Goal: Register for event/course

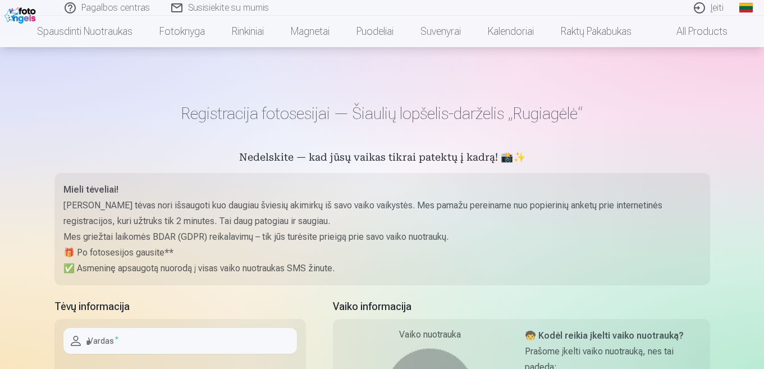
scroll to position [67, 0]
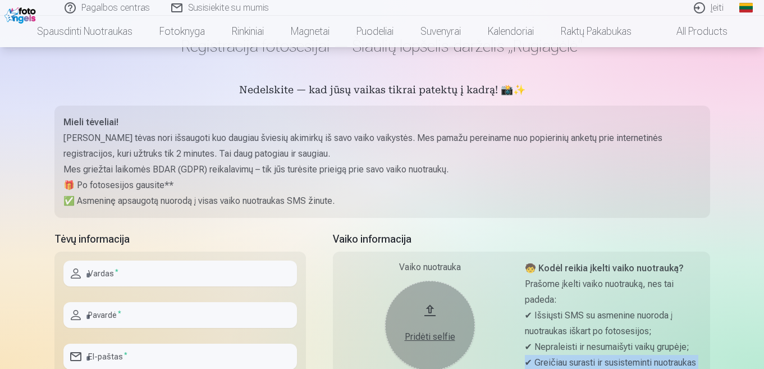
scroll to position [69, 0]
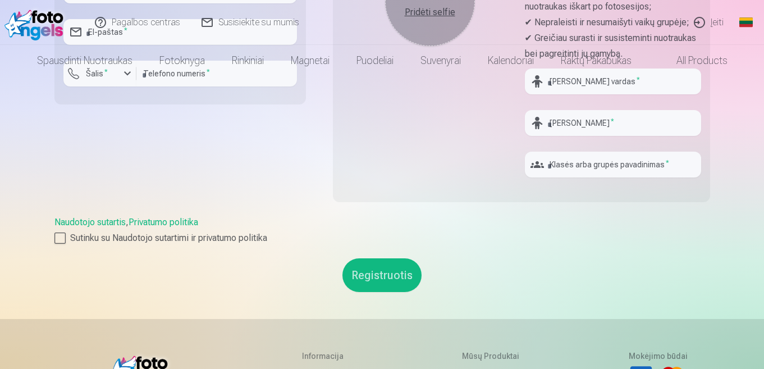
scroll to position [0, 0]
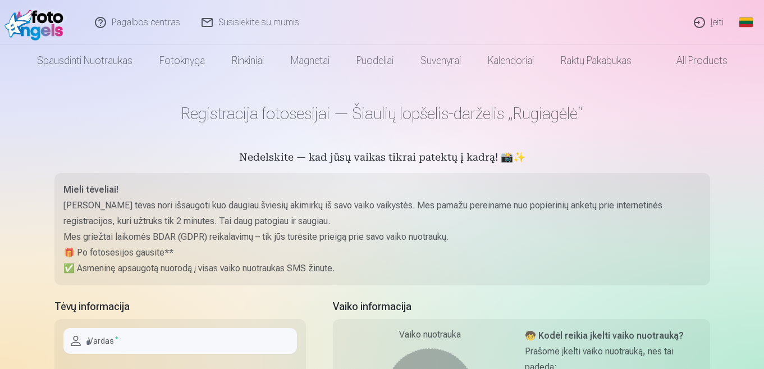
drag, startPoint x: 525, startPoint y: 32, endPoint x: 476, endPoint y: 34, distance: 48.9
click at [476, 34] on div "Pagalbos centras Susisiekite su mumis Įeiti Global Lithuanian (lt) English (en)…" at bounding box center [382, 22] width 764 height 45
click at [471, 39] on div "Pagalbos centras Susisiekite su mumis Įeiti Global Lithuanian (lt) English (en)…" at bounding box center [382, 22] width 764 height 45
click at [471, 38] on div "Pagalbos centras Susisiekite su mumis Įeiti Global Lithuanian (lt) English (en)…" at bounding box center [382, 22] width 764 height 45
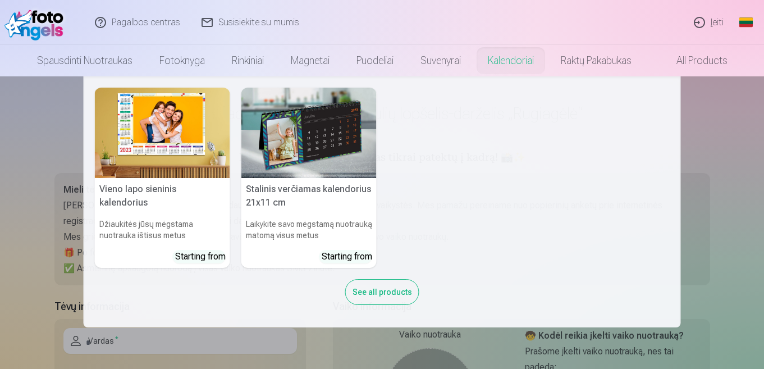
drag, startPoint x: 521, startPoint y: 47, endPoint x: 522, endPoint y: 29, distance: 18.6
click at [522, 29] on div "Pagalbos centras Susisiekite su mumis Įeiti Global Lithuanian (lt) English (en)…" at bounding box center [382, 22] width 764 height 45
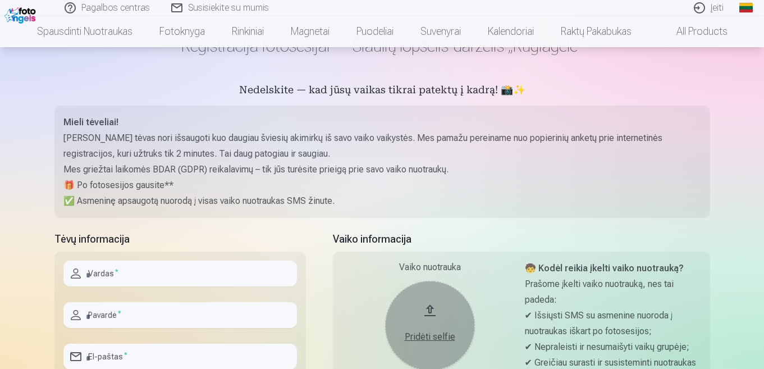
scroll to position [390, 0]
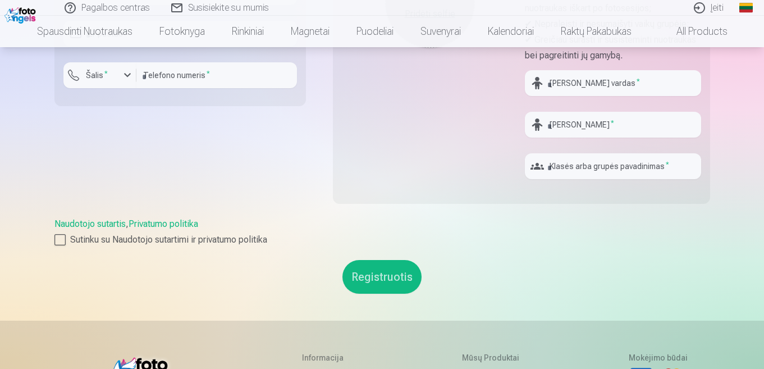
drag, startPoint x: 767, startPoint y: 2, endPoint x: 457, endPoint y: 70, distance: 317.0
click at [457, 70] on div "Vaiko nuotrauka Pridėti selfie" at bounding box center [430, 63] width 176 height 250
click at [763, 10] on div "Global Lithuanian (lt) English (en) Russian (ru)" at bounding box center [749, 8] width 29 height 16
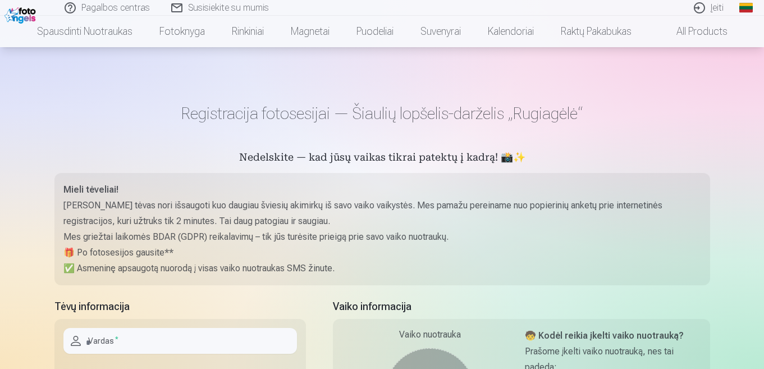
scroll to position [323, 0]
